Goal: Task Accomplishment & Management: Manage account settings

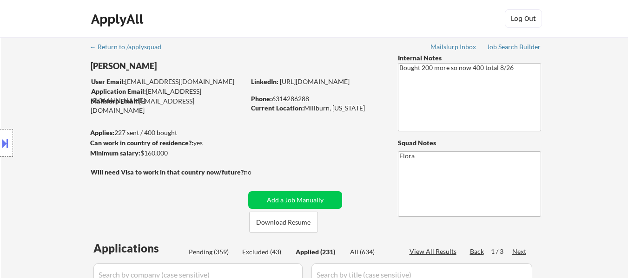
select select ""applied""
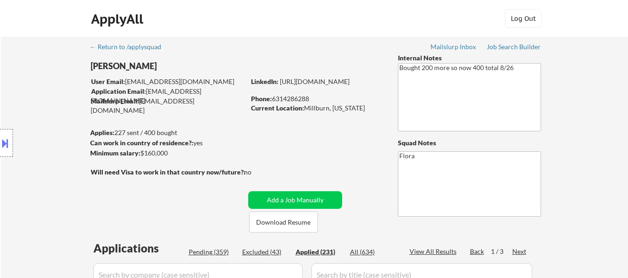
select select ""applied""
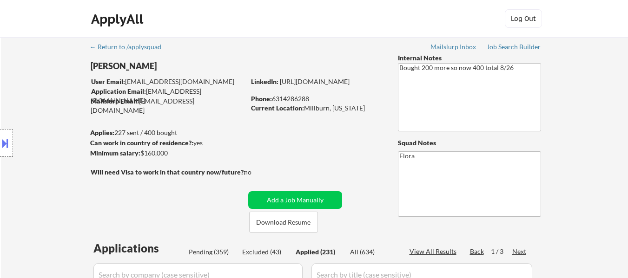
select select ""applied""
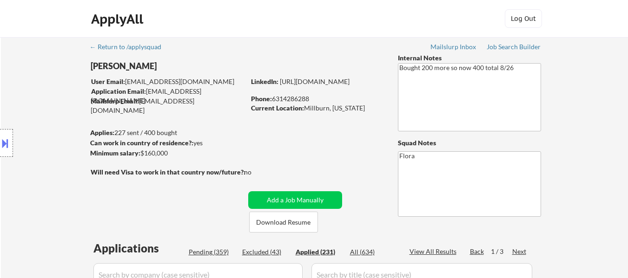
select select ""applied""
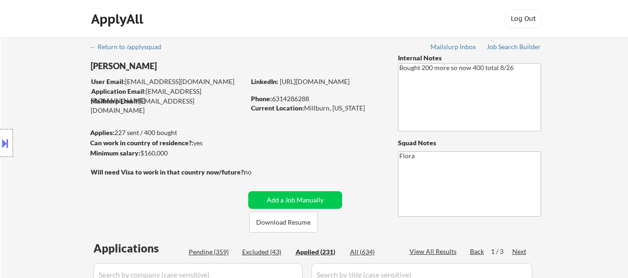
select select ""applied""
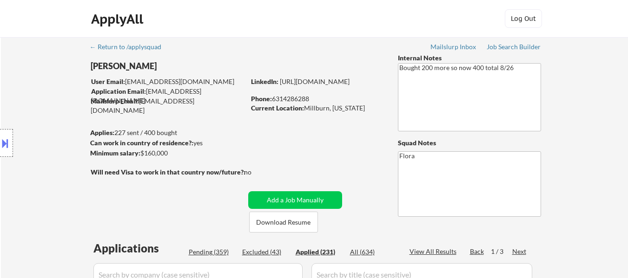
select select ""applied""
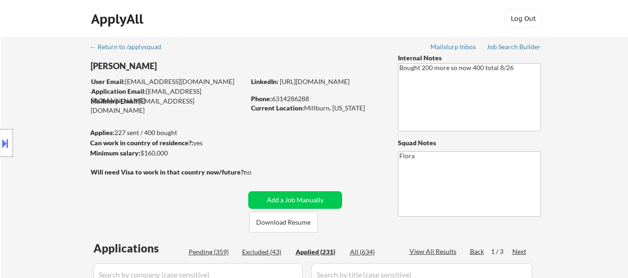
select select ""applied""
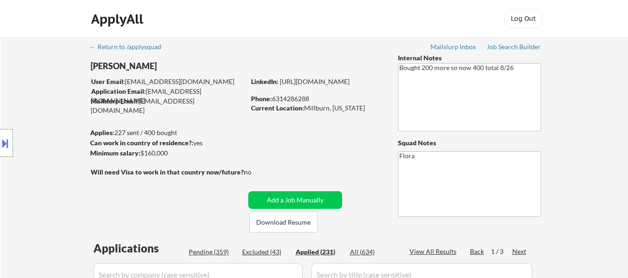
select select ""applied""
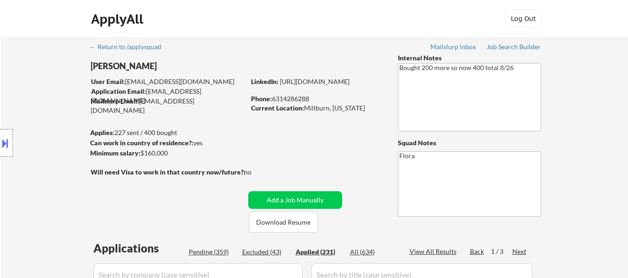
select select ""applied""
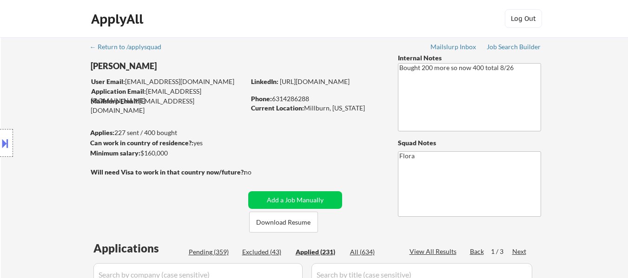
select select ""applied""
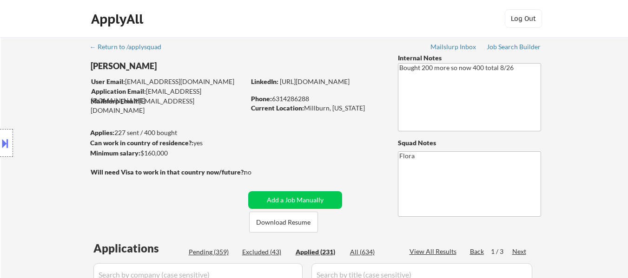
select select ""applied""
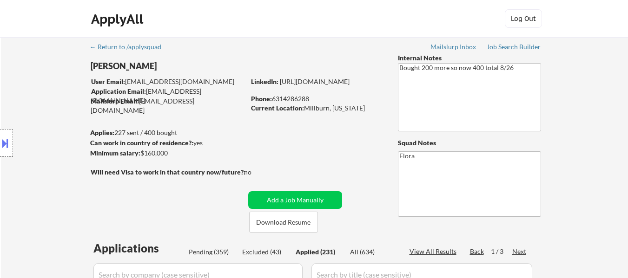
select select ""applied""
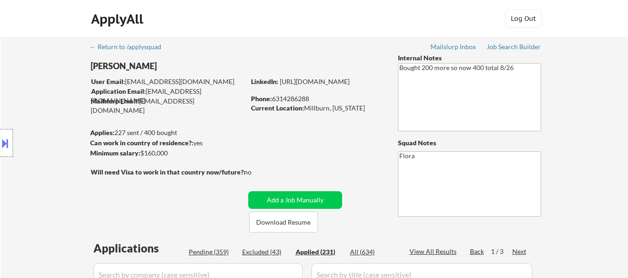
select select ""applied""
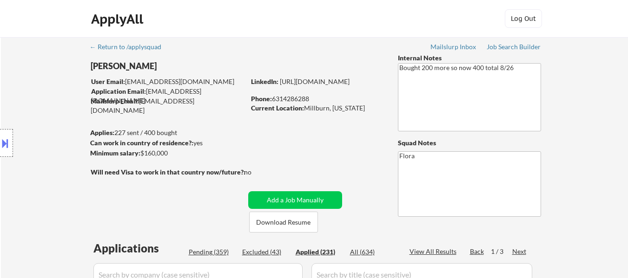
select select ""applied""
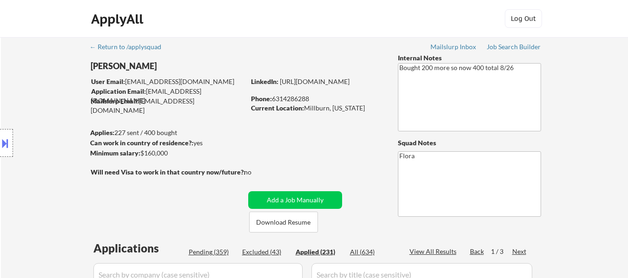
select select ""applied""
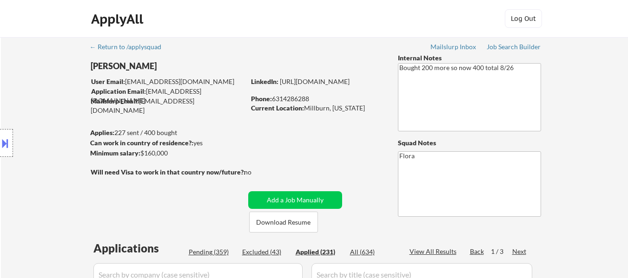
select select ""applied""
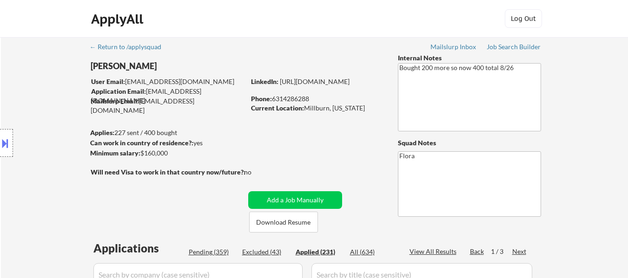
select select ""applied""
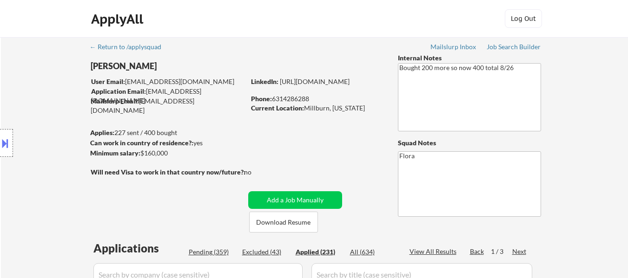
select select ""applied""
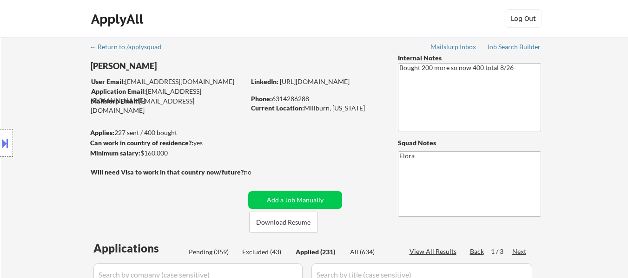
select select ""applied""
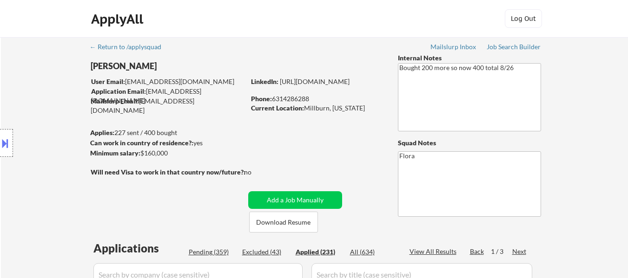
select select ""applied""
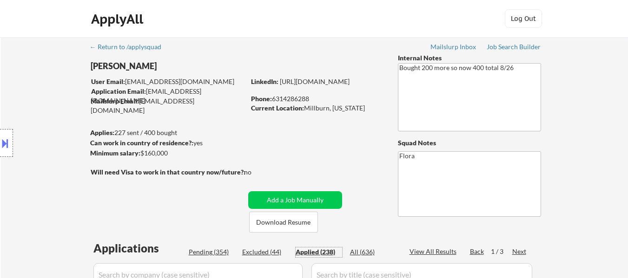
scroll to position [139, 0]
select select ""pending""
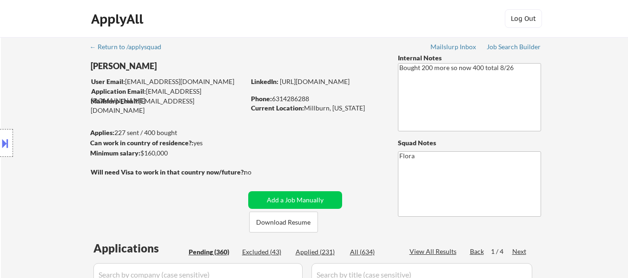
select select ""pending""
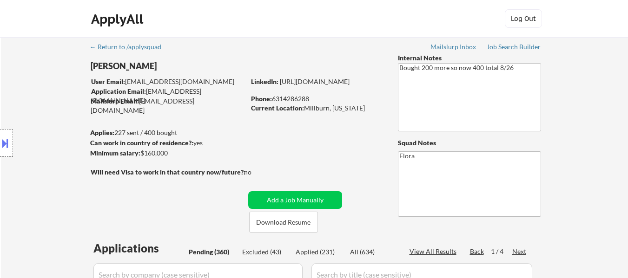
select select ""pending""
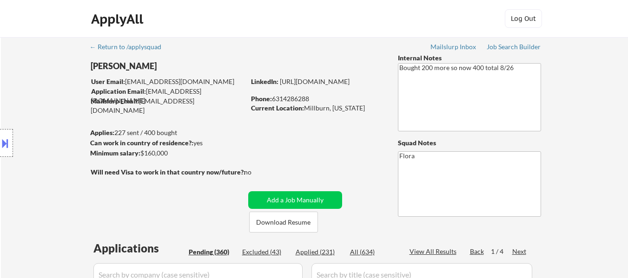
select select ""pending""
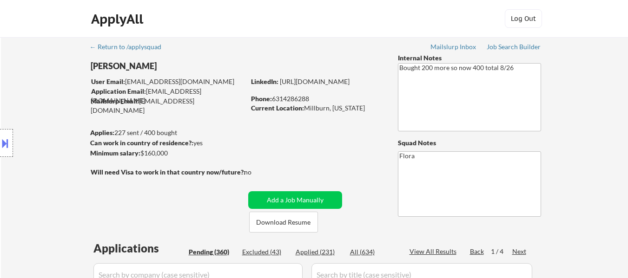
select select ""pending""
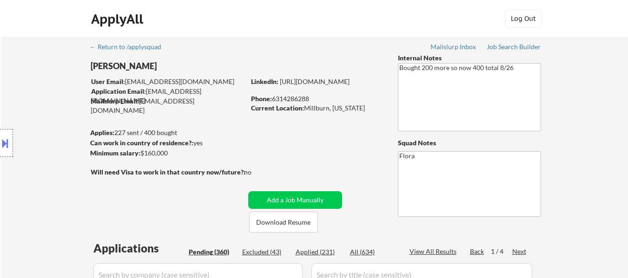
select select ""pending""
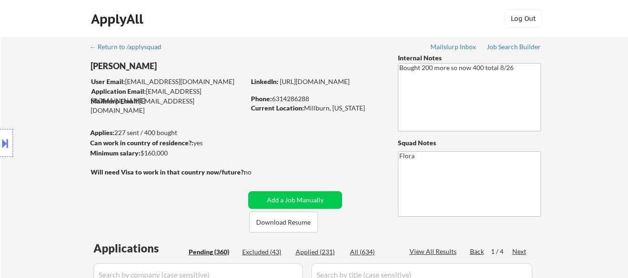
select select ""pending""
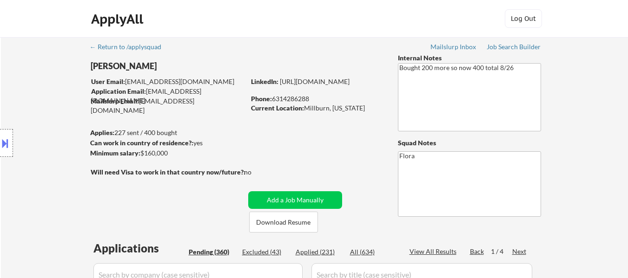
select select ""pending""
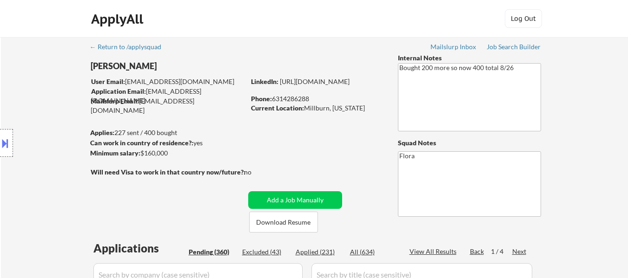
select select ""pending""
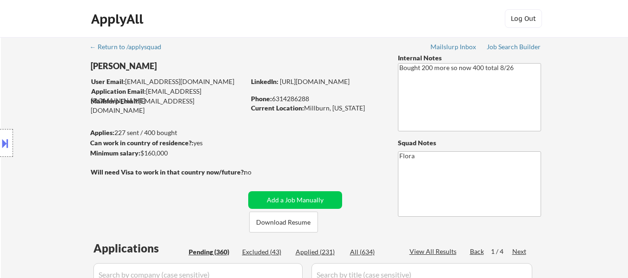
select select ""pending""
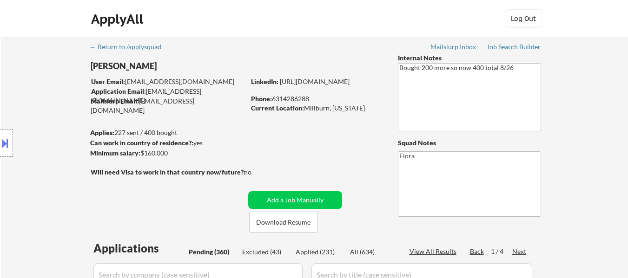
select select ""pending""
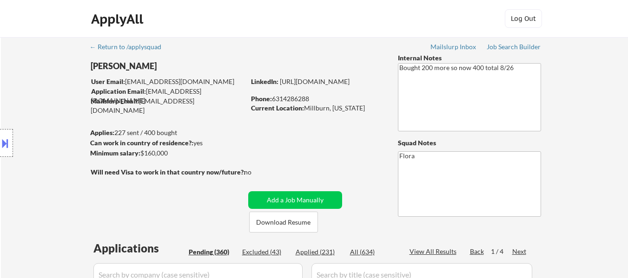
select select ""pending""
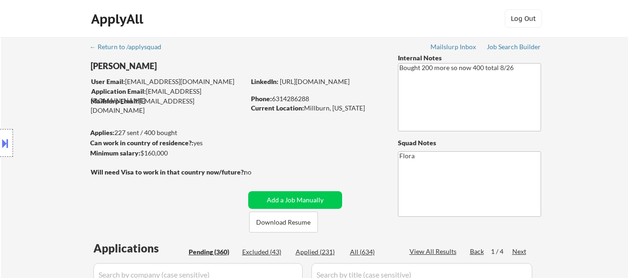
select select ""pending""
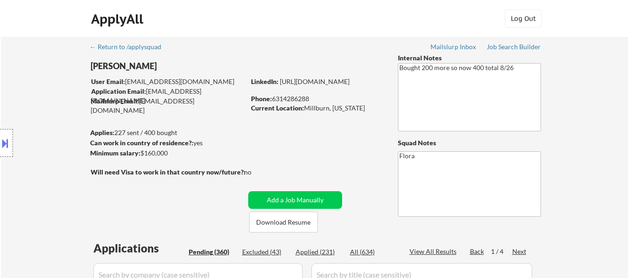
select select ""pending""
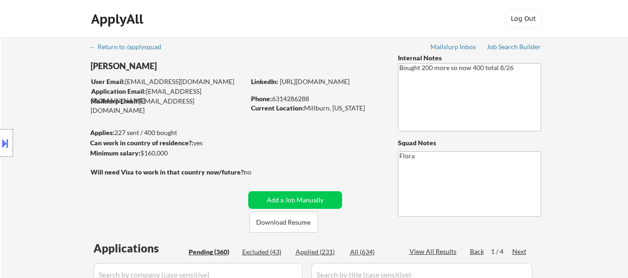
select select ""pending""
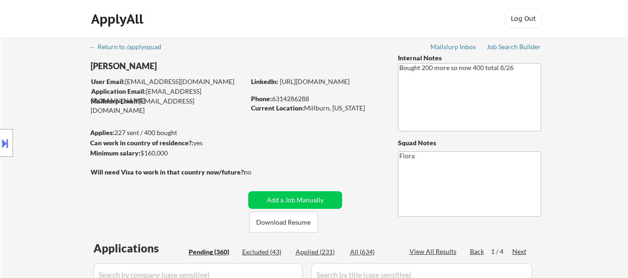
select select ""pending""
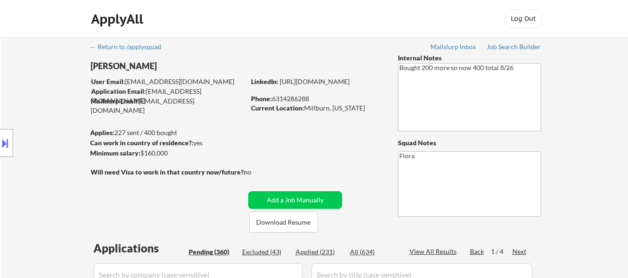
select select ""pending""
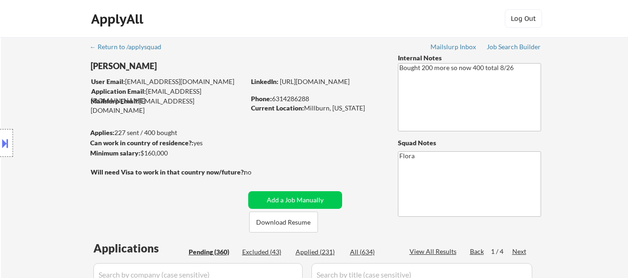
select select ""pending""
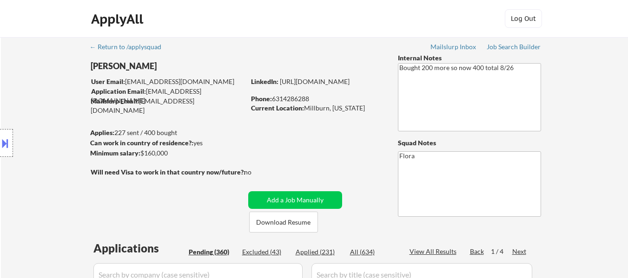
select select ""pending""
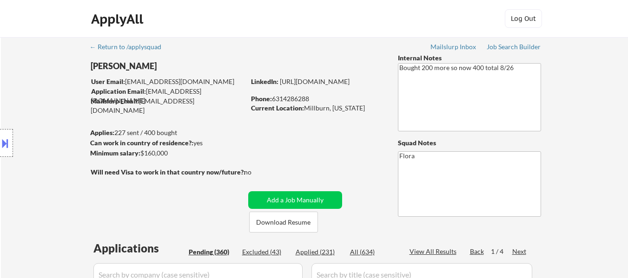
select select ""pending""
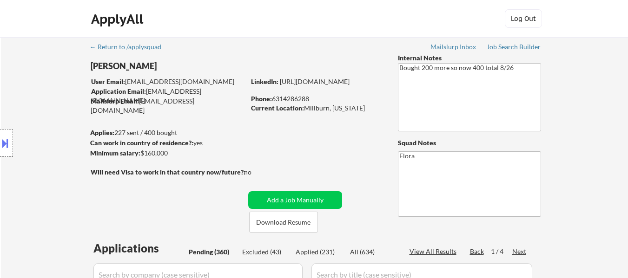
select select ""pending""
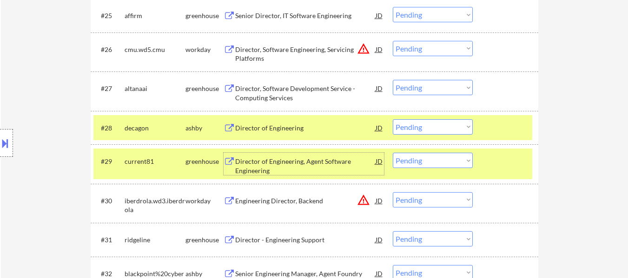
scroll to position [1235, 0]
click at [452, 85] on div "#27 altanaai greenhouse Director, Software Development Service - Computing Serv…" at bounding box center [314, 91] width 447 height 39
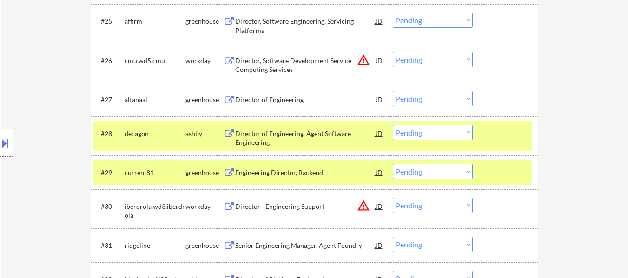
click at [439, 95] on select "Choose an option... Pending Applied Excluded (Questions) Excluded (Expired) Exc…" at bounding box center [433, 98] width 80 height 15
click at [393, 91] on select "Choose an option... Pending Applied Excluded (Questions) Excluded (Expired) Exc…" at bounding box center [433, 98] width 80 height 15
select select ""pending""
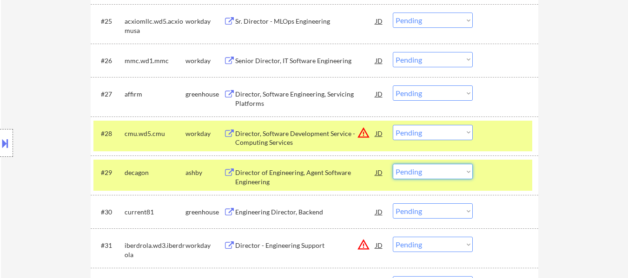
click at [431, 174] on select "Choose an option... Pending Applied Excluded (Questions) Excluded (Expired) Exc…" at bounding box center [433, 171] width 80 height 15
click at [393, 164] on select "Choose an option... Pending Applied Excluded (Questions) Excluded (Expired) Exc…" at bounding box center [433, 171] width 80 height 15
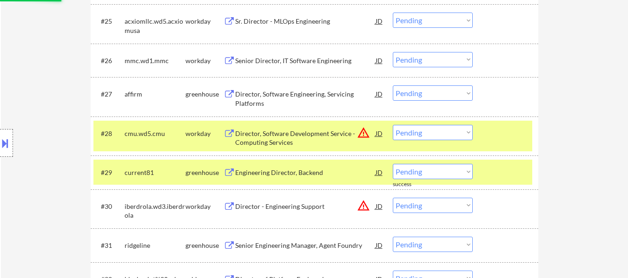
click at [488, 132] on div at bounding box center [506, 133] width 41 height 17
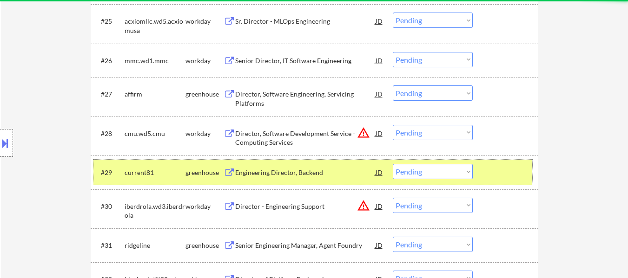
click at [500, 173] on div at bounding box center [506, 172] width 41 height 17
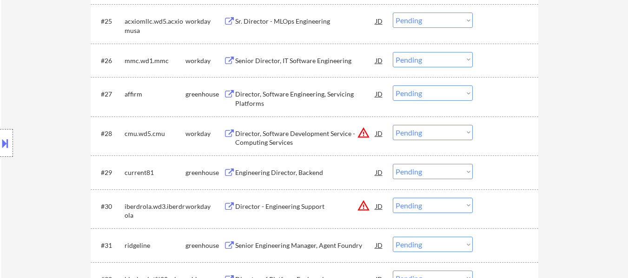
click at [295, 176] on div "Engineering Director, Backend" at bounding box center [305, 172] width 140 height 9
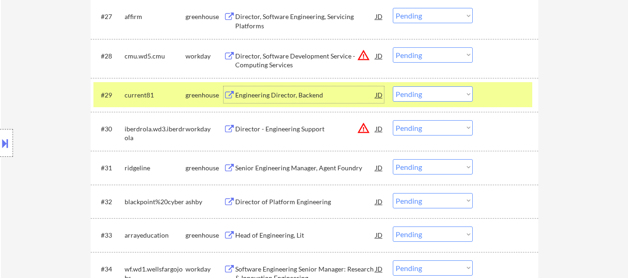
scroll to position [1328, 0]
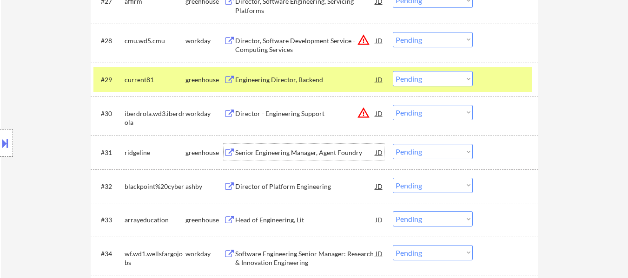
click at [295, 159] on div "Senior Engineering Manager, Agent Foundry" at bounding box center [305, 152] width 140 height 17
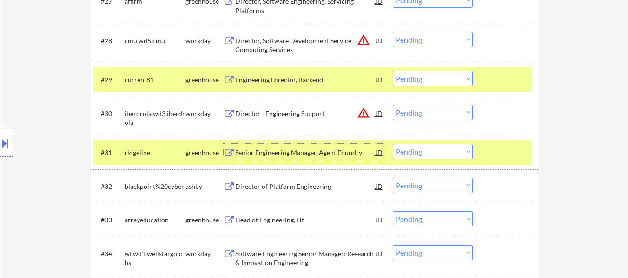
click at [446, 75] on select "Choose an option... Pending Applied Excluded (Questions) Excluded (Expired) Exc…" at bounding box center [433, 78] width 80 height 15
click at [393, 71] on select "Choose an option... Pending Applied Excluded (Questions) Excluded (Expired) Exc…" at bounding box center [433, 78] width 80 height 15
select select ""pending""
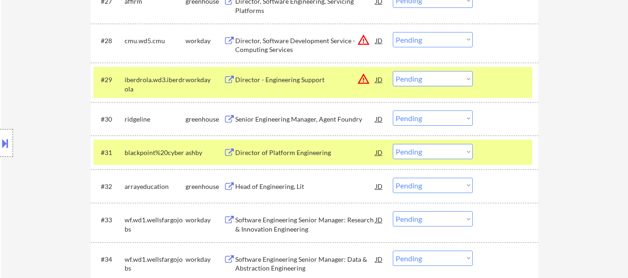
click at [486, 147] on div at bounding box center [506, 152] width 41 height 17
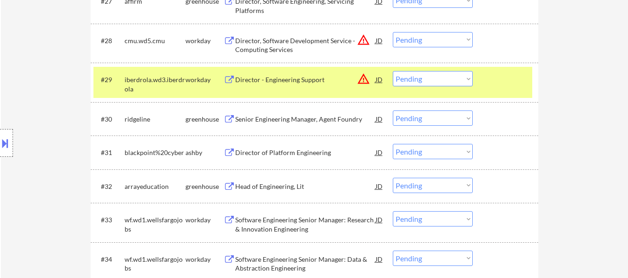
click at [492, 72] on div at bounding box center [506, 79] width 41 height 17
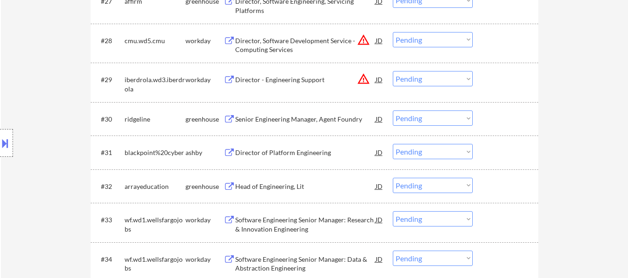
click at [506, 120] on div at bounding box center [506, 119] width 41 height 17
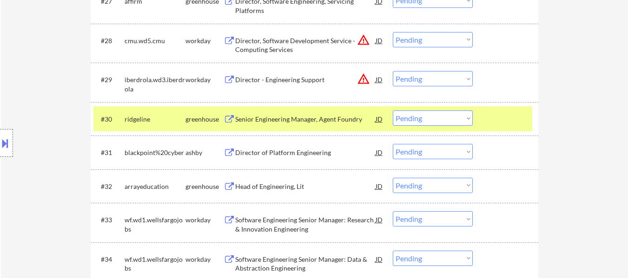
click at [309, 151] on div "Director of Platform Engineering" at bounding box center [305, 152] width 140 height 9
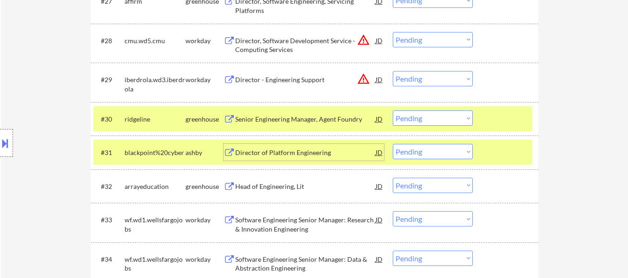
click at [438, 114] on select "Choose an option... Pending Applied Excluded (Questions) Excluded (Expired) Exc…" at bounding box center [433, 118] width 80 height 15
click at [393, 111] on select "Choose an option... Pending Applied Excluded (Questions) Excluded (Expired) Exc…" at bounding box center [433, 118] width 80 height 15
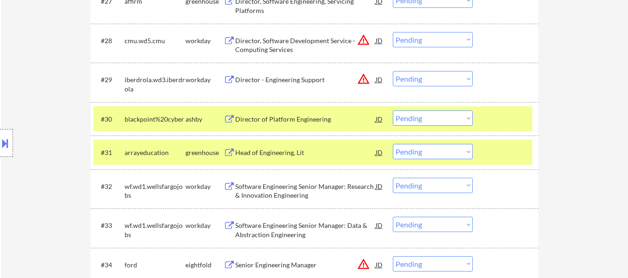
click at [420, 119] on select "Choose an option... Pending Applied Excluded (Questions) Excluded (Expired) Exc…" at bounding box center [433, 118] width 80 height 15
click at [393, 111] on select "Choose an option... Pending Applied Excluded (Questions) Excluded (Expired) Exc…" at bounding box center [433, 118] width 80 height 15
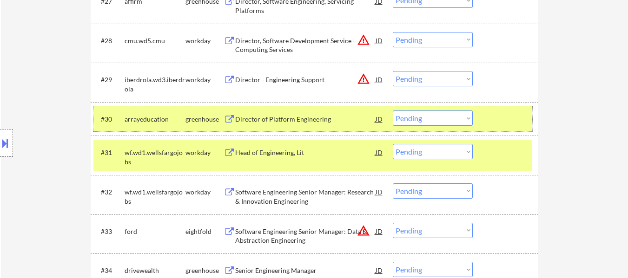
click at [503, 119] on div at bounding box center [506, 119] width 41 height 17
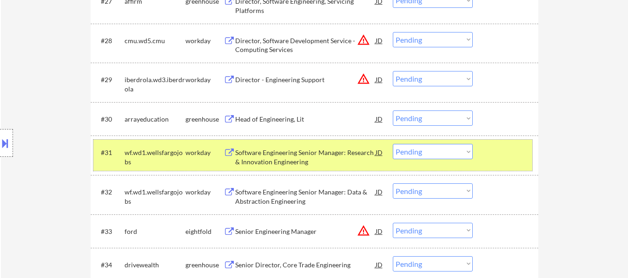
click at [506, 149] on div at bounding box center [506, 152] width 41 height 17
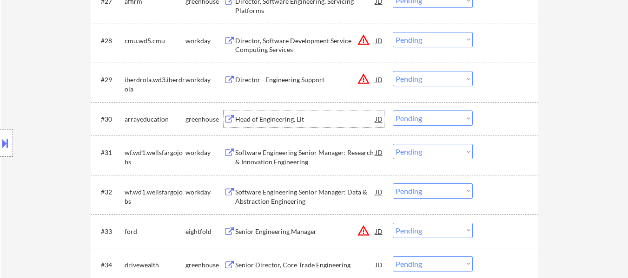
click at [300, 116] on div "Head of Engineering, Lit" at bounding box center [305, 119] width 140 height 9
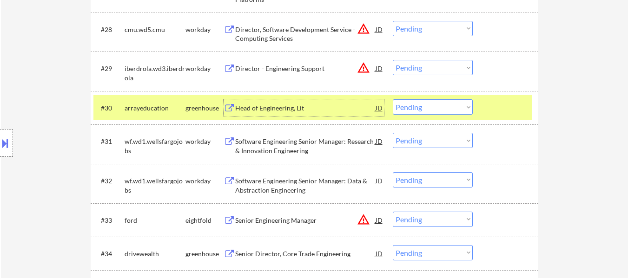
scroll to position [1374, 0]
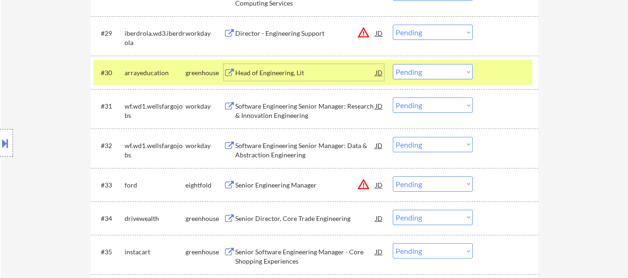
click at [276, 217] on div "Senior Director, Core Trade Engineering" at bounding box center [305, 218] width 140 height 9
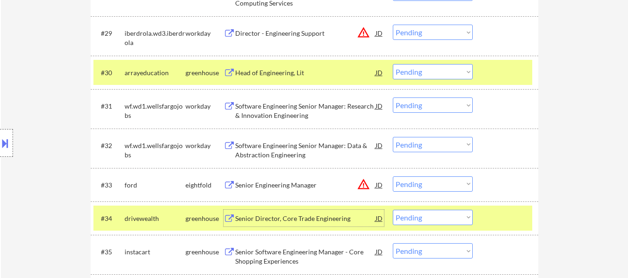
click at [426, 72] on select "Choose an option... Pending Applied Excluded (Questions) Excluded (Expired) Exc…" at bounding box center [433, 71] width 80 height 15
click at [393, 64] on select "Choose an option... Pending Applied Excluded (Questions) Excluded (Expired) Exc…" at bounding box center [433, 71] width 80 height 15
select select ""pending""
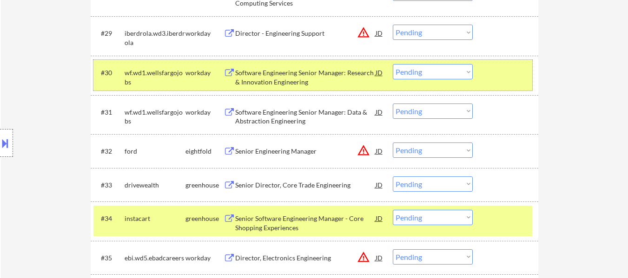
click at [504, 85] on div "#30 wf.wd1.wellsfargojobs workday Software Engineering Senior Manager: Research…" at bounding box center [312, 75] width 439 height 31
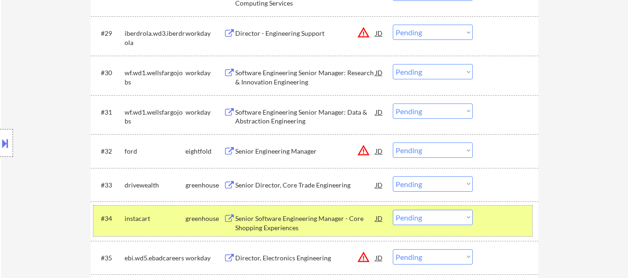
click at [479, 223] on div "#34 instacart greenhouse Senior Software Engineering Manager - Core Shopping Ex…" at bounding box center [312, 221] width 439 height 31
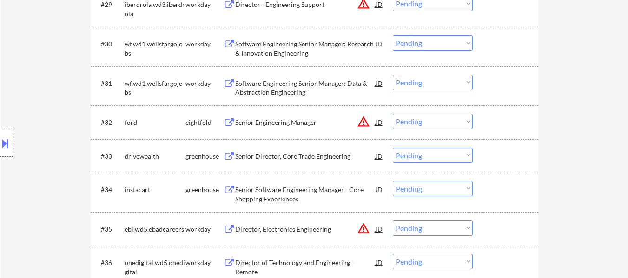
scroll to position [1467, 0]
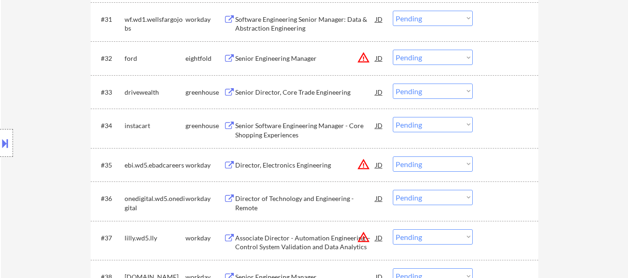
click at [307, 127] on div "Senior Software Engineering Manager - Core Shopping Experiences" at bounding box center [305, 130] width 140 height 18
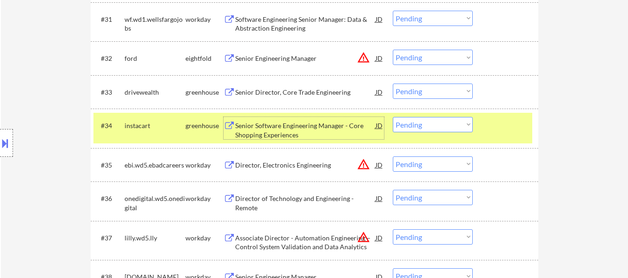
click at [489, 93] on div at bounding box center [506, 92] width 41 height 17
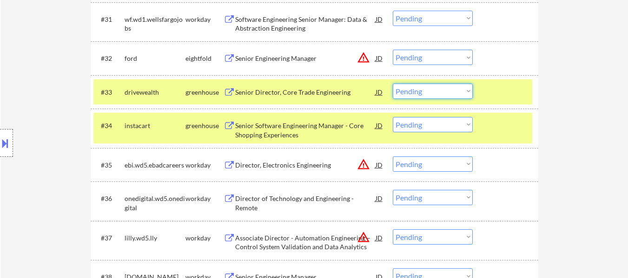
click at [451, 93] on select "Choose an option... Pending Applied Excluded (Questions) Excluded (Expired) Exc…" at bounding box center [433, 91] width 80 height 15
click at [393, 84] on select "Choose an option... Pending Applied Excluded (Questions) Excluded (Expired) Exc…" at bounding box center [433, 91] width 80 height 15
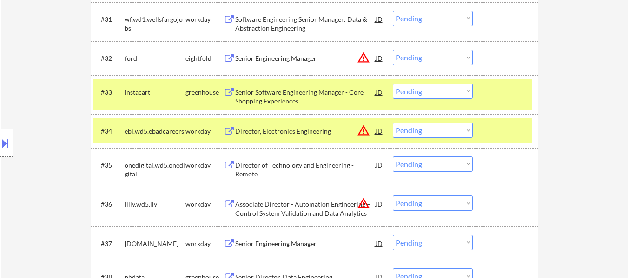
click at [519, 87] on div at bounding box center [506, 92] width 41 height 17
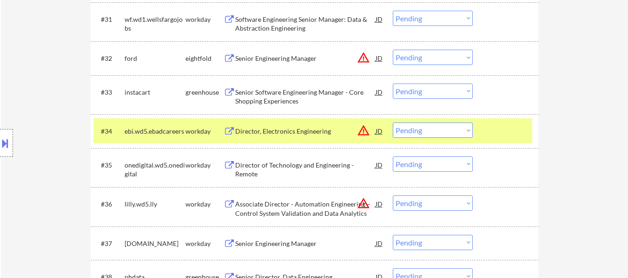
click at [517, 131] on div at bounding box center [506, 131] width 41 height 17
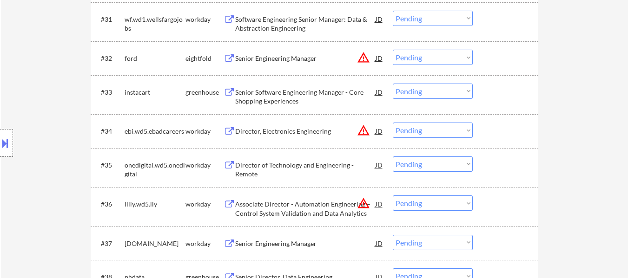
click at [505, 99] on div at bounding box center [506, 92] width 41 height 17
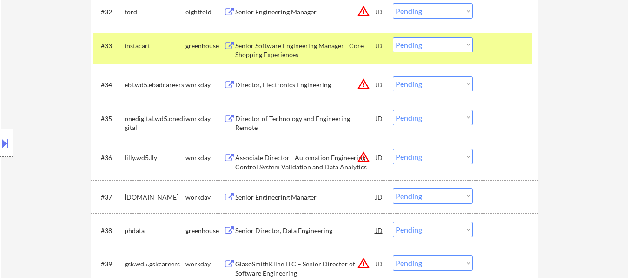
scroll to position [1560, 0]
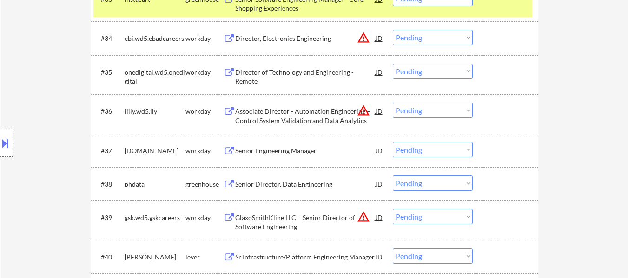
click at [292, 180] on div "Senior Director, Data Engineering" at bounding box center [305, 184] width 140 height 9
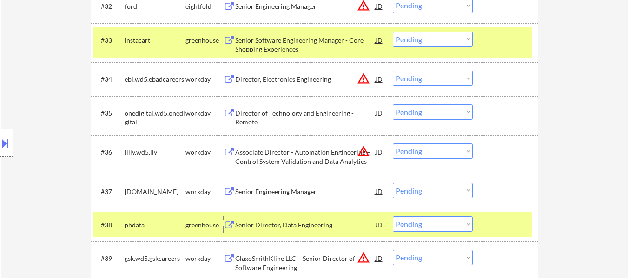
scroll to position [1467, 0]
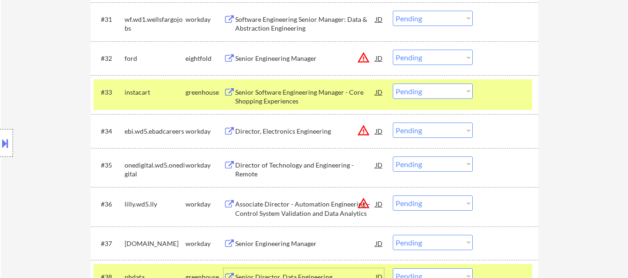
click at [436, 91] on select "Choose an option... Pending Applied Excluded (Questions) Excluded (Expired) Exc…" at bounding box center [433, 91] width 80 height 15
click at [393, 84] on select "Choose an option... Pending Applied Excluded (Questions) Excluded (Expired) Exc…" at bounding box center [433, 91] width 80 height 15
select select ""pending""
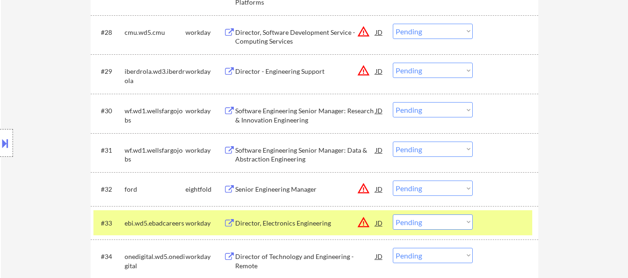
scroll to position [1421, 0]
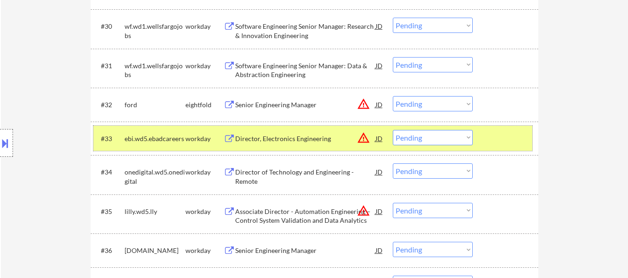
click at [504, 144] on div at bounding box center [506, 138] width 41 height 17
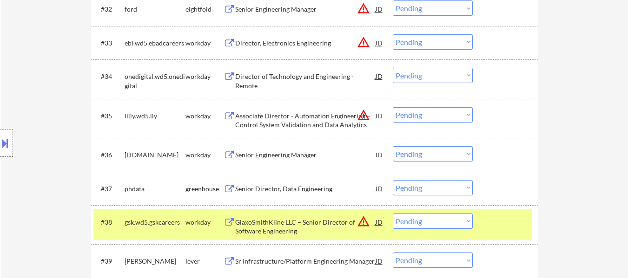
scroll to position [1606, 0]
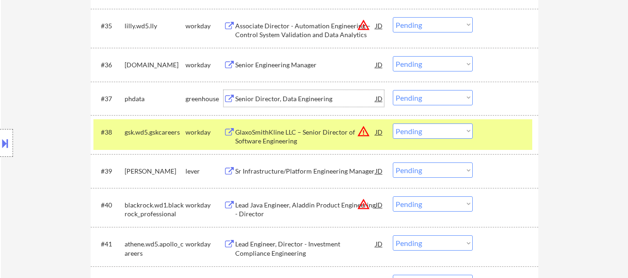
click at [302, 101] on div "Senior Director, Data Engineering" at bounding box center [305, 98] width 140 height 9
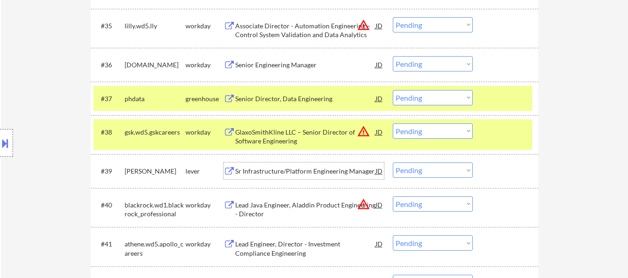
click at [325, 170] on div "Sr Infrastructure/Platform Engineering Manager" at bounding box center [305, 171] width 140 height 9
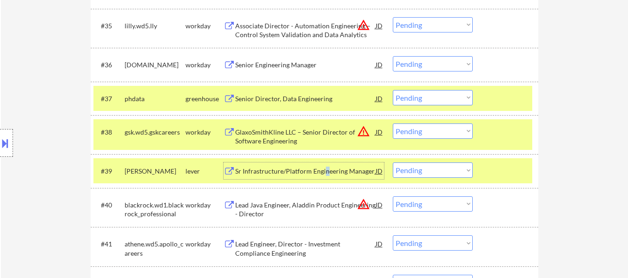
drag, startPoint x: 452, startPoint y: 97, endPoint x: 452, endPoint y: 102, distance: 5.1
click at [452, 97] on select "Choose an option... Pending Applied Excluded (Questions) Excluded (Expired) Exc…" at bounding box center [433, 97] width 80 height 15
click at [393, 90] on select "Choose an option... Pending Applied Excluded (Questions) Excluded (Expired) Exc…" at bounding box center [433, 97] width 80 height 15
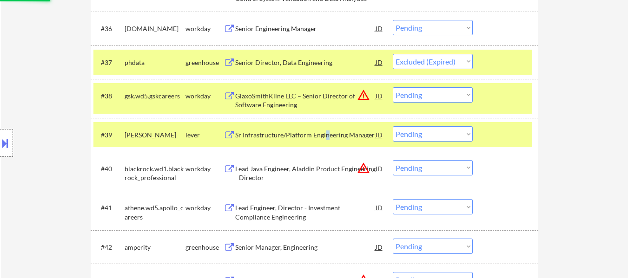
scroll to position [1653, 0]
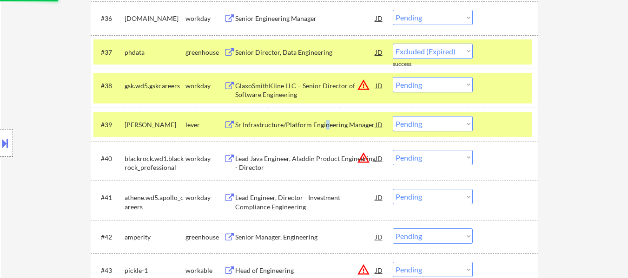
select select ""pending""
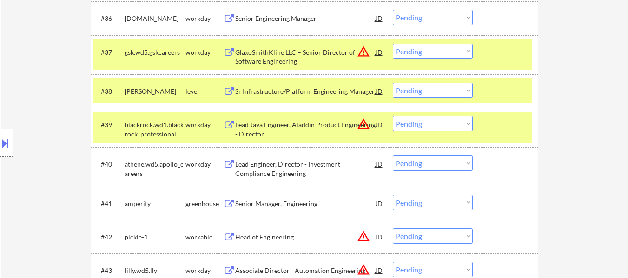
click at [515, 72] on div "#37 gsk.wd5.gskcareers workday GlaxoSmithKline LLC – Senior Director of Softwar…" at bounding box center [314, 54] width 447 height 39
click at [510, 49] on div at bounding box center [506, 52] width 41 height 17
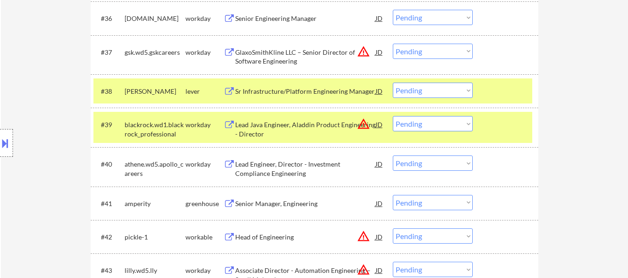
click at [511, 88] on div at bounding box center [506, 91] width 41 height 17
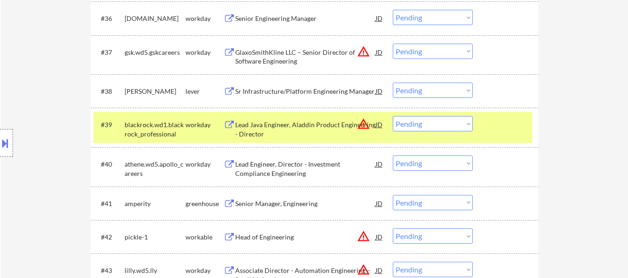
click at [507, 124] on div at bounding box center [506, 124] width 41 height 17
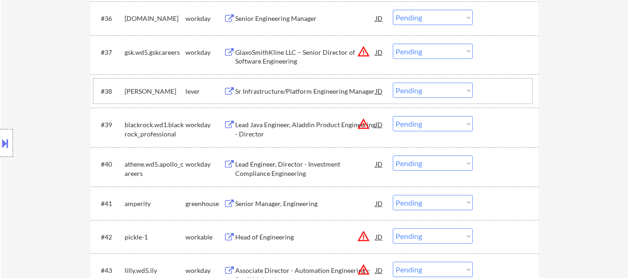
click at [507, 93] on div at bounding box center [506, 91] width 41 height 17
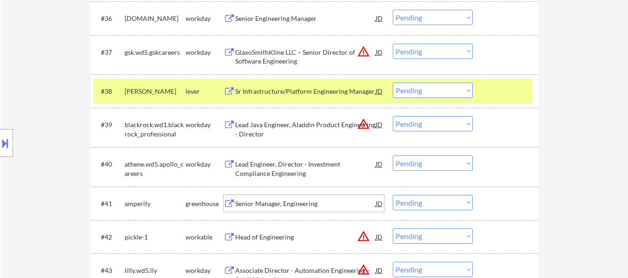
click at [296, 197] on div "Senior Manager, Engineering" at bounding box center [305, 203] width 140 height 17
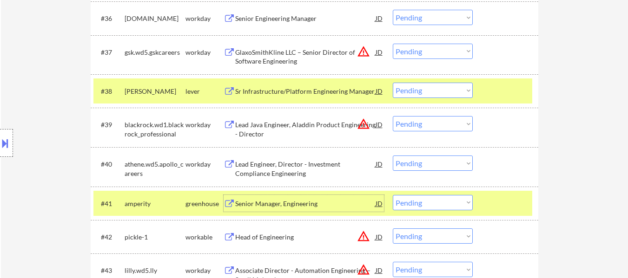
click at [442, 90] on select "Choose an option... Pending Applied Excluded (Questions) Excluded (Expired) Exc…" at bounding box center [433, 90] width 80 height 15
click at [393, 83] on select "Choose an option... Pending Applied Excluded (Questions) Excluded (Expired) Exc…" at bounding box center [433, 90] width 80 height 15
select select ""pending""
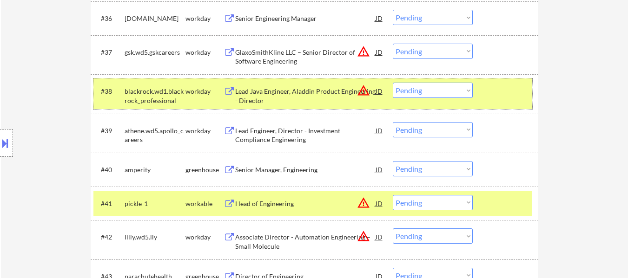
click at [490, 98] on div at bounding box center [506, 91] width 41 height 17
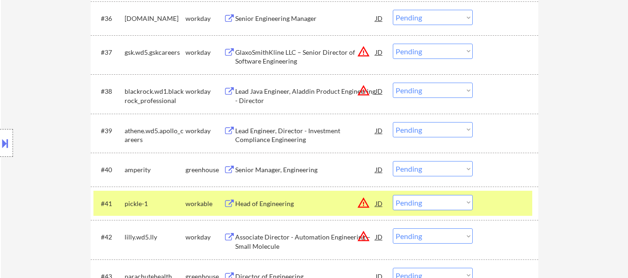
click at [498, 206] on div at bounding box center [506, 203] width 41 height 17
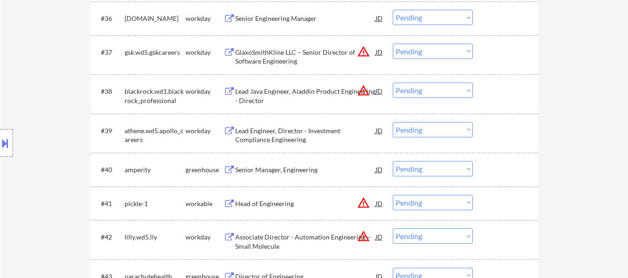
click at [498, 177] on div at bounding box center [506, 169] width 41 height 17
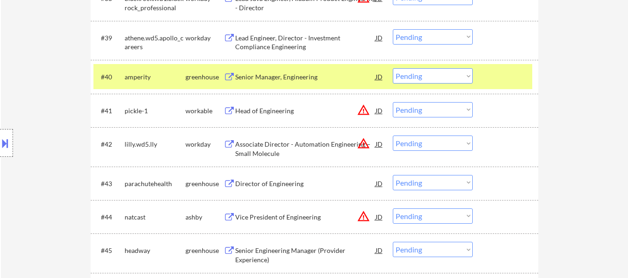
scroll to position [1792, 0]
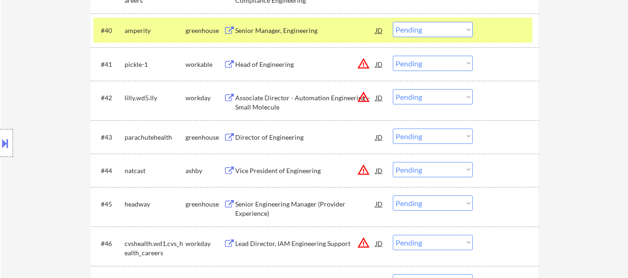
click at [279, 71] on div "Head of Engineering" at bounding box center [305, 64] width 140 height 17
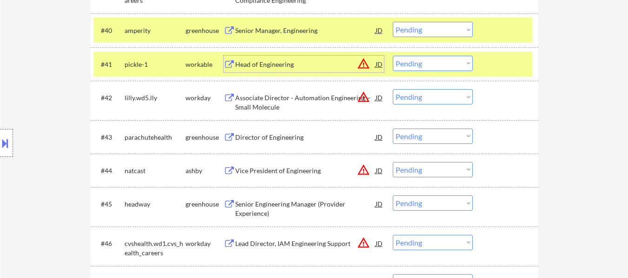
click at [452, 29] on select "Choose an option... Pending Applied Excluded (Questions) Excluded (Expired) Exc…" at bounding box center [433, 29] width 80 height 15
click at [393, 22] on select "Choose an option... Pending Applied Excluded (Questions) Excluded (Expired) Exc…" at bounding box center [433, 29] width 80 height 15
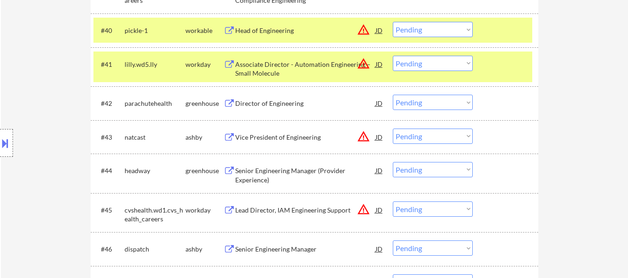
click at [426, 31] on select "Choose an option... Pending Applied Excluded (Questions) Excluded (Expired) Exc…" at bounding box center [433, 29] width 80 height 15
click at [393, 22] on select "Choose an option... Pending Applied Excluded (Questions) Excluded (Expired) Exc…" at bounding box center [433, 29] width 80 height 15
select select ""pending""
